Goal: Register for event/course

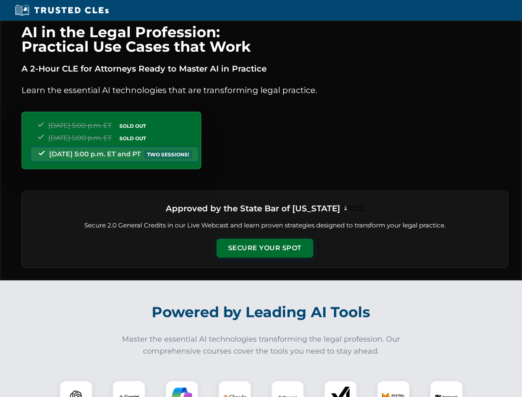
click at [265, 248] on button "Secure Your Spot" at bounding box center [265, 248] width 97 height 19
click at [76, 389] on img at bounding box center [76, 397] width 24 height 24
click at [129, 389] on img at bounding box center [129, 397] width 21 height 21
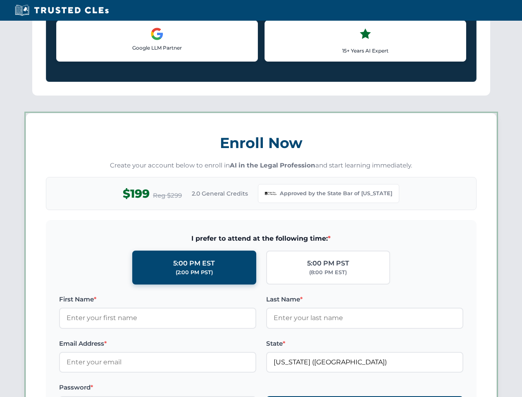
click at [182, 389] on label "Password *" at bounding box center [157, 388] width 197 height 10
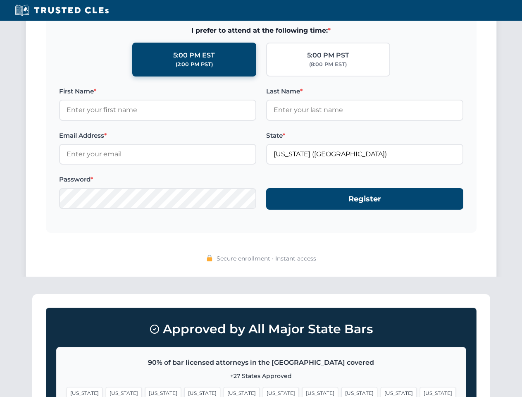
click at [381, 389] on span "[US_STATE]" at bounding box center [399, 393] width 36 height 12
